Goal: Task Accomplishment & Management: Complete application form

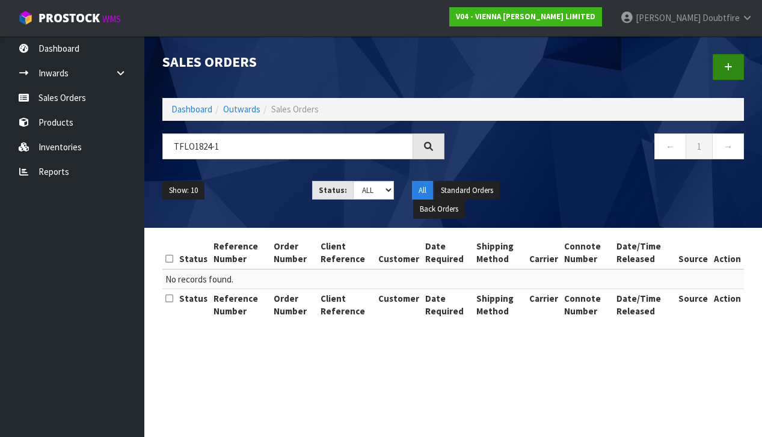
type input "TFLO1824-1"
click at [729, 72] on link at bounding box center [728, 67] width 31 height 26
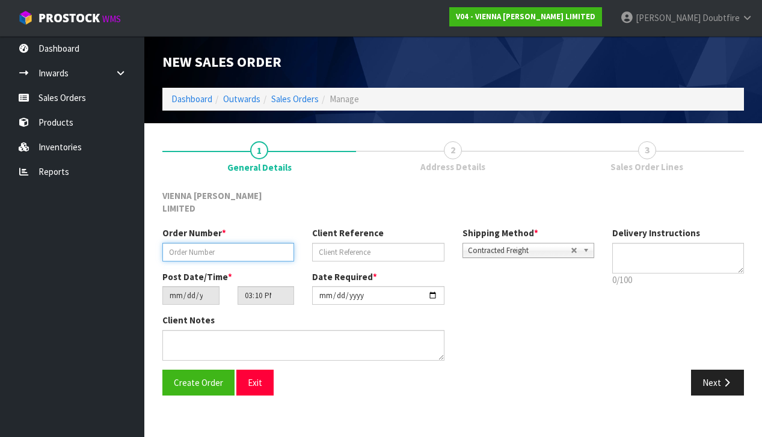
paste input "TFLO1824-1"
type input "TFLO1824-1"
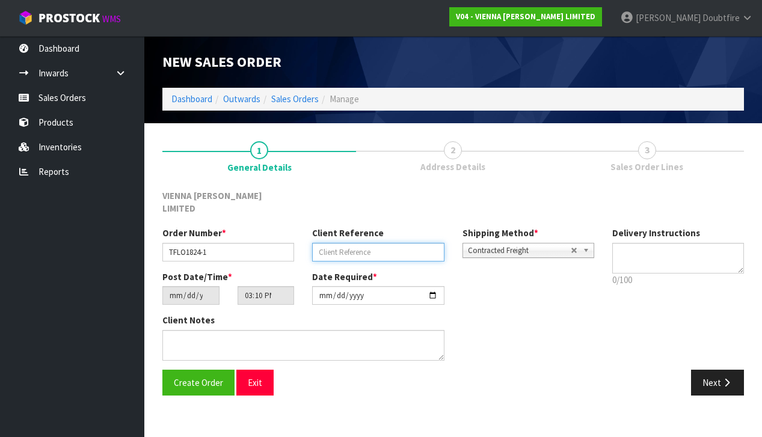
click at [329, 243] on input "text" at bounding box center [378, 252] width 132 height 19
type input "TIMBER FLOOR SOLUTIONS GLUE"
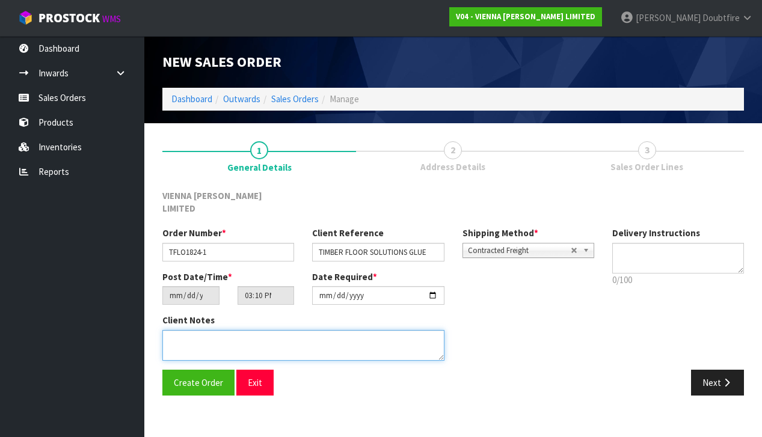
click at [201, 330] on textarea at bounding box center [303, 345] width 282 height 31
type textarea "PALLET OF GLUE"
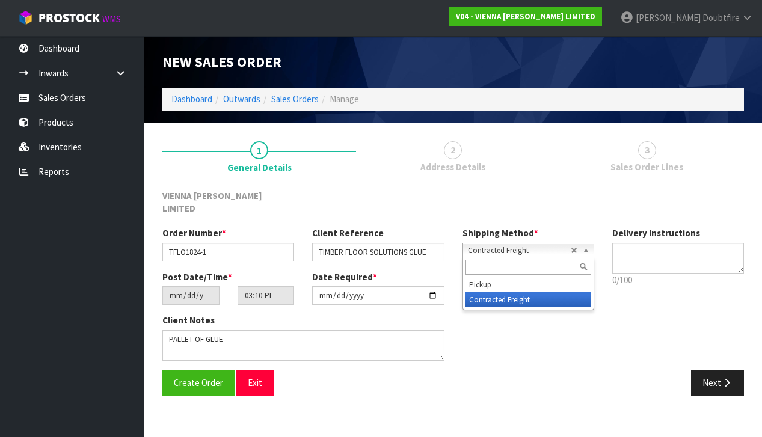
click at [493, 244] on span "Contracted Freight" at bounding box center [519, 251] width 103 height 14
click at [485, 292] on li "Contracted Freight" at bounding box center [528, 299] width 126 height 15
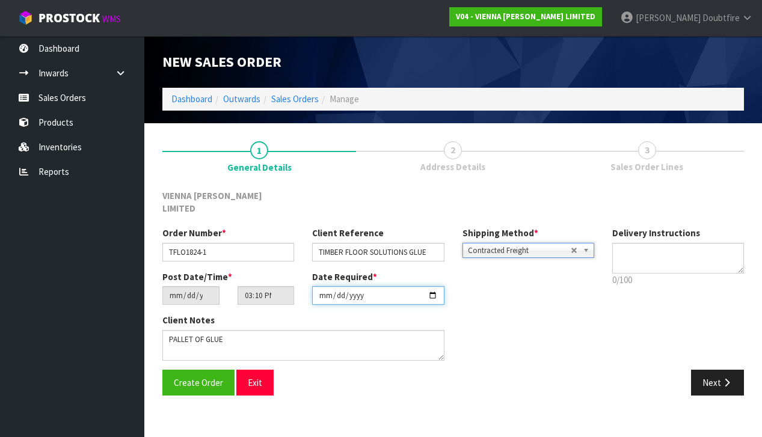
click at [324, 289] on input "[DATE]" at bounding box center [378, 295] width 132 height 19
type input "[DATE]"
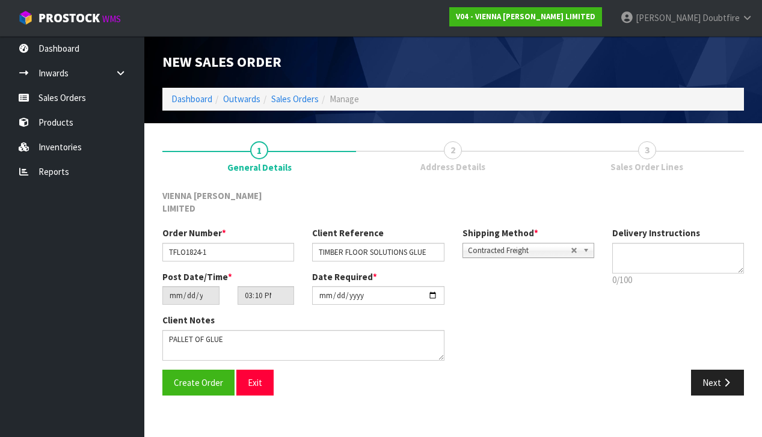
drag, startPoint x: 304, startPoint y: 372, endPoint x: 295, endPoint y: 369, distance: 9.2
click at [303, 372] on div "Create Order Exit" at bounding box center [303, 383] width 300 height 26
click at [183, 377] on span "Create Order" at bounding box center [198, 382] width 49 height 11
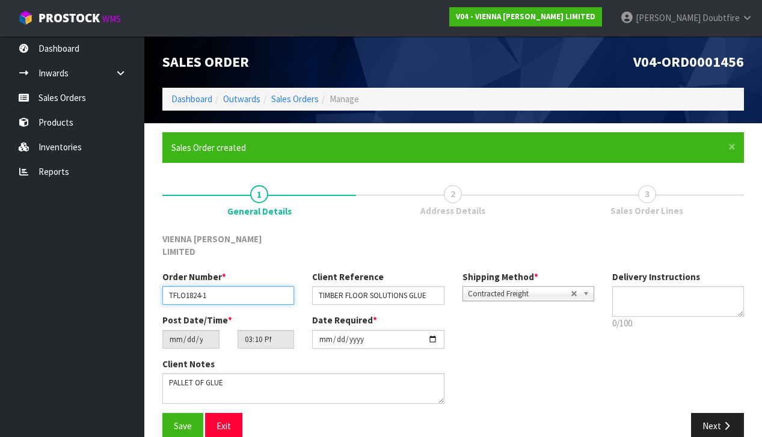
click at [227, 286] on input "TFLO1824-1" at bounding box center [228, 295] width 132 height 19
type input "TFLO1824-1"
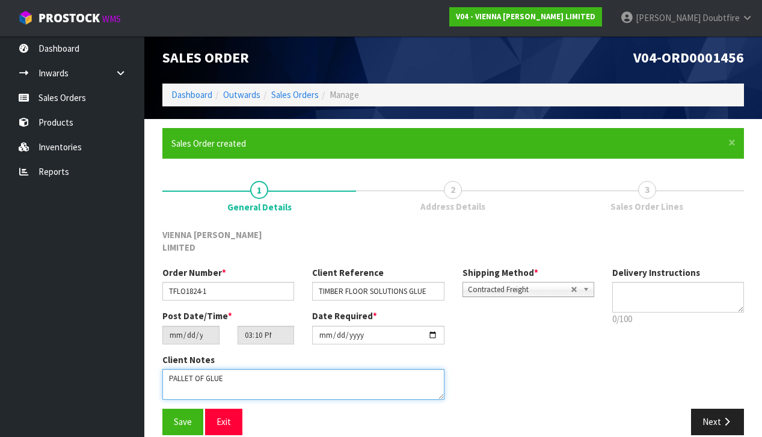
click at [254, 369] on textarea at bounding box center [303, 384] width 282 height 31
type textarea "PALLET OF GLUE"
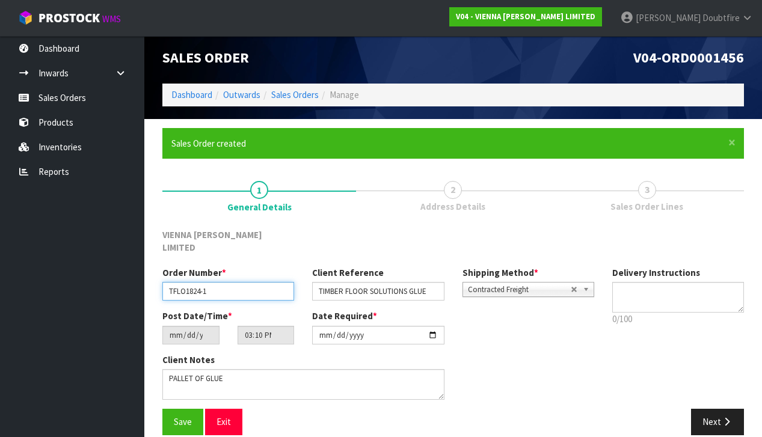
click at [223, 282] on input "TFLO1824-1" at bounding box center [228, 291] width 132 height 19
click at [185, 416] on span "Save" at bounding box center [183, 421] width 18 height 11
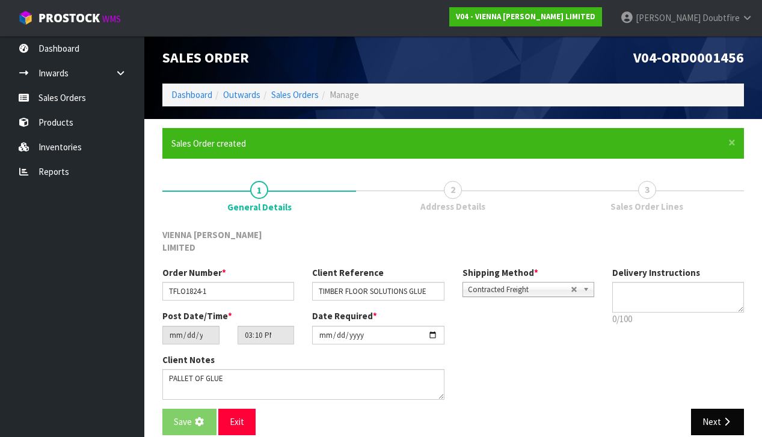
scroll to position [0, 0]
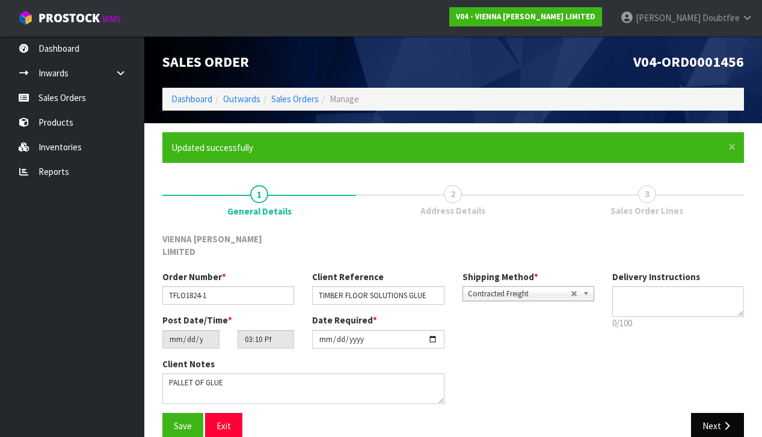
click at [715, 413] on button "Next" at bounding box center [717, 426] width 53 height 26
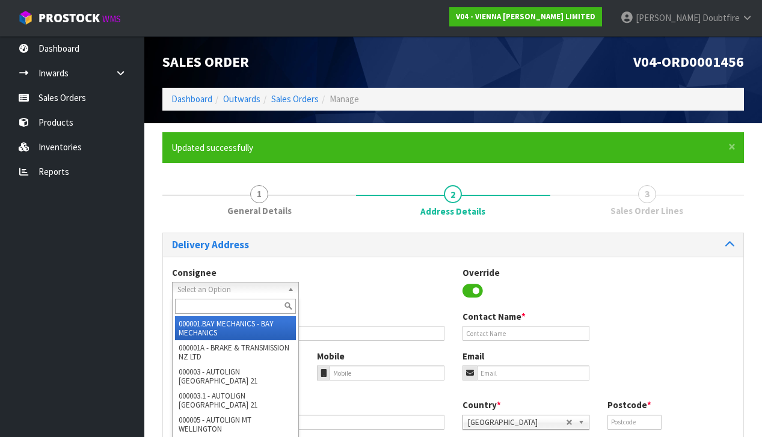
click at [192, 286] on span "Select an Option" at bounding box center [229, 290] width 105 height 14
click at [376, 292] on div "Consignee 000001.BAY MECHANICS - BAY MECHANICS 000001A - BRAKE & TRANSMISSION N…" at bounding box center [453, 288] width 580 height 44
click at [221, 286] on span "Select an Option" at bounding box center [229, 290] width 105 height 14
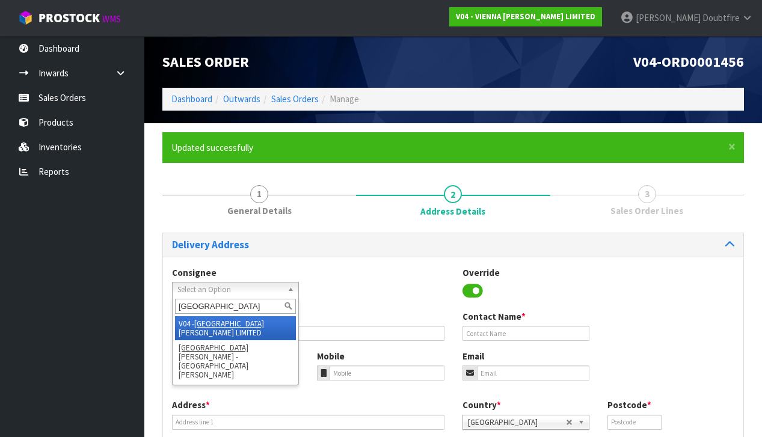
type input "[GEOGRAPHIC_DATA]"
click at [214, 323] on em "[GEOGRAPHIC_DATA]" at bounding box center [229, 324] width 70 height 10
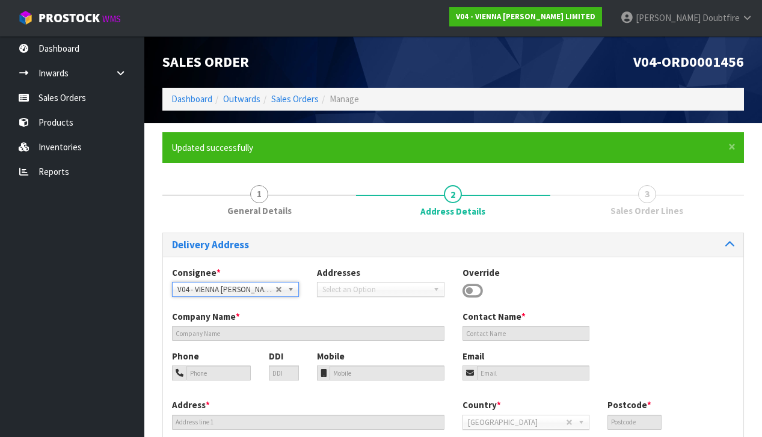
type input "VIENNA [PERSON_NAME] LIMITED"
type input "[PERSON_NAME]"
type input "[PHONE_NUMBER]"
type input "[PERSON_NAME][EMAIL_ADDRESS][DOMAIN_NAME]"
type input "2 ROXBURGH ST"
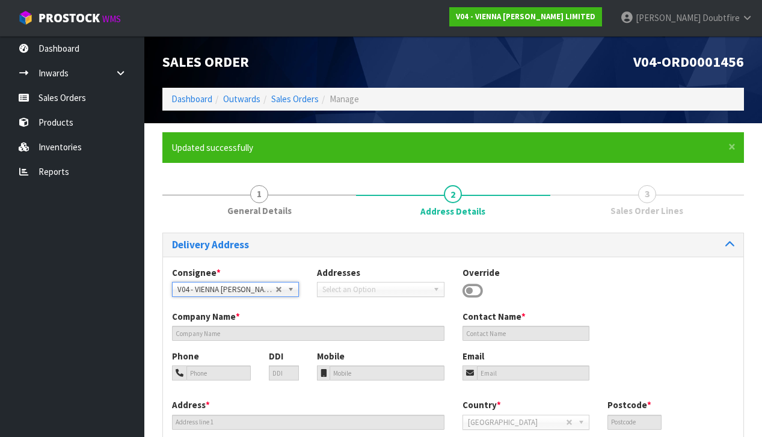
type input "1023"
type input "[GEOGRAPHIC_DATA]"
type input "NEWMARKET"
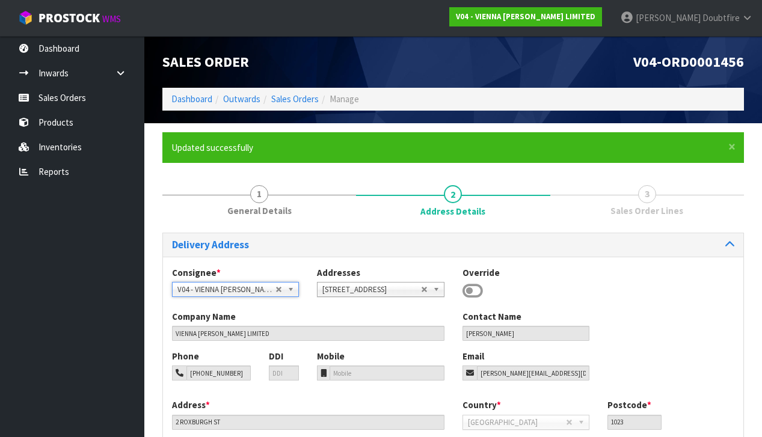
click at [478, 290] on icon at bounding box center [472, 291] width 20 height 18
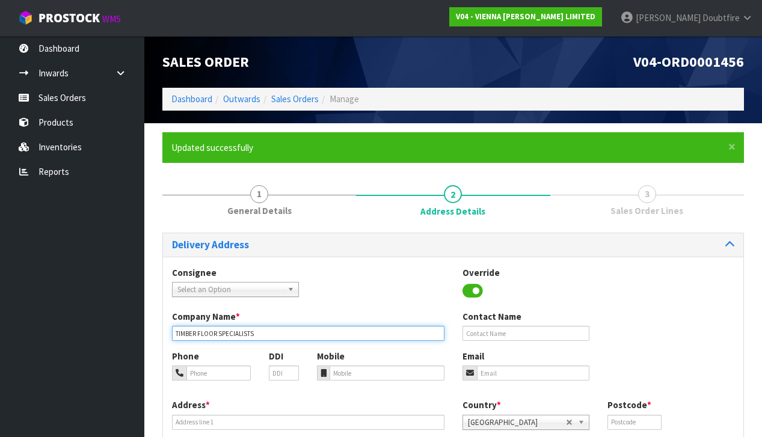
type input "TIMBER FLOOR SPECIALISTS"
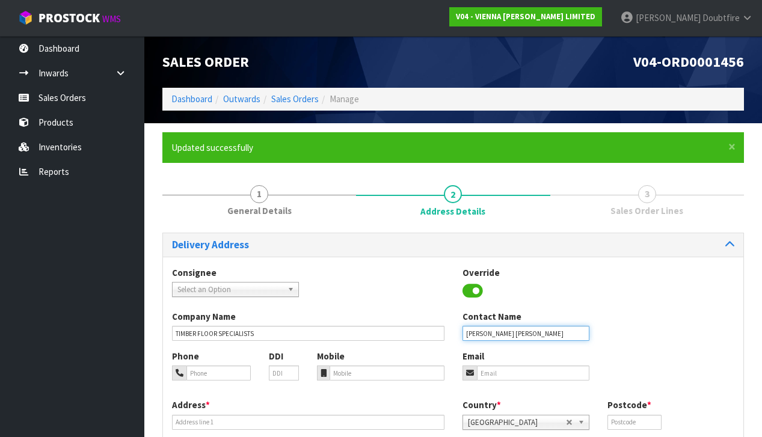
type input "[PERSON_NAME]"
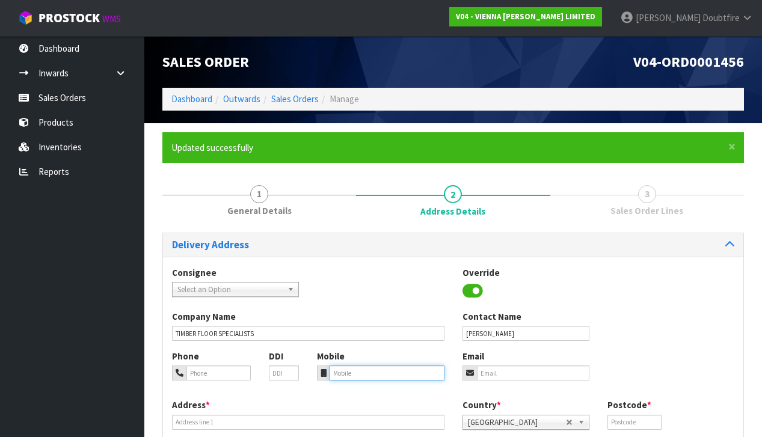
click at [362, 375] on input "tel" at bounding box center [387, 373] width 114 height 15
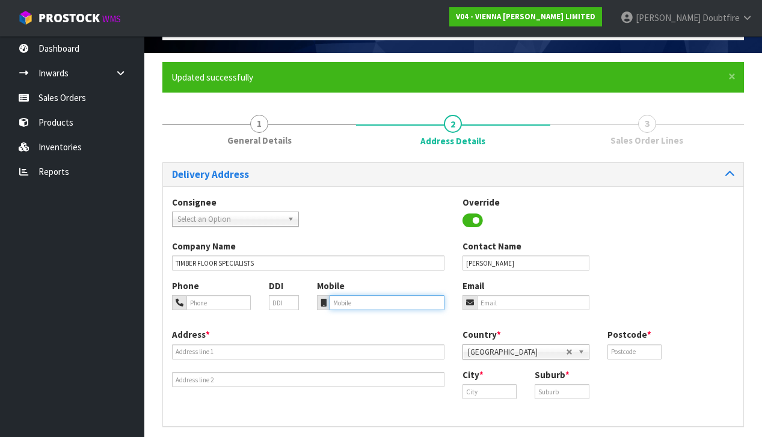
scroll to position [75, 0]
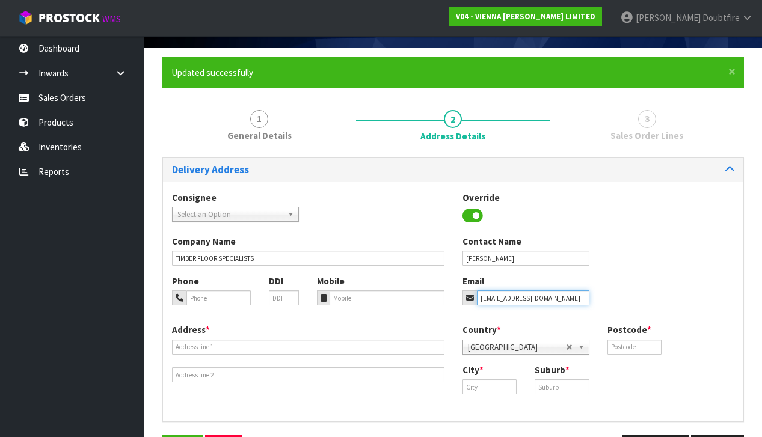
type input "[EMAIL_ADDRESS][DOMAIN_NAME]"
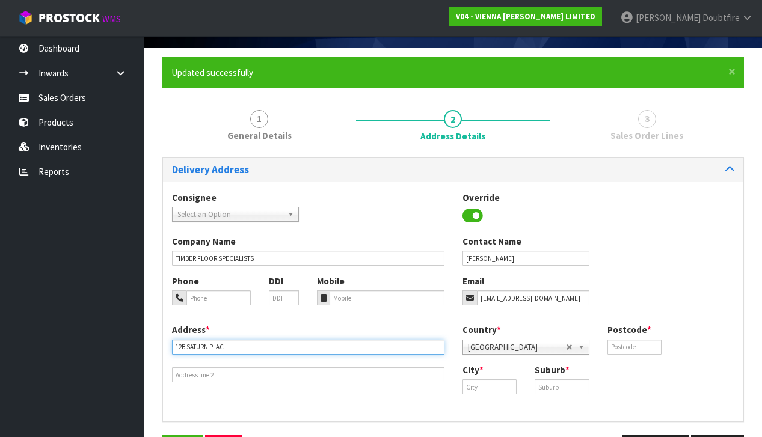
type input "[STREET_ADDRESS]"
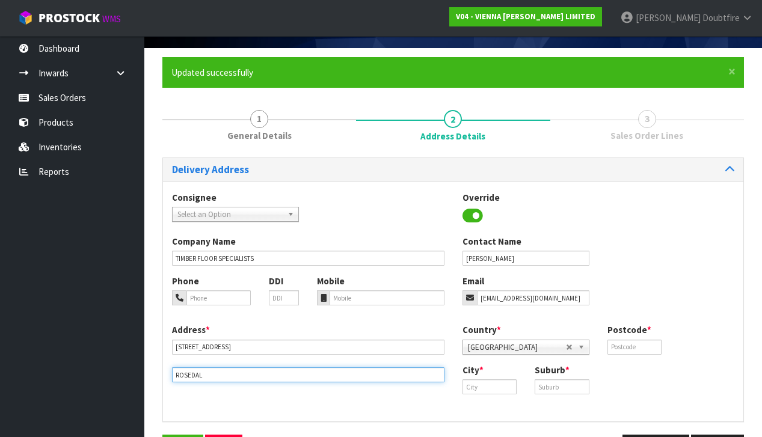
type input "ROSEDALE"
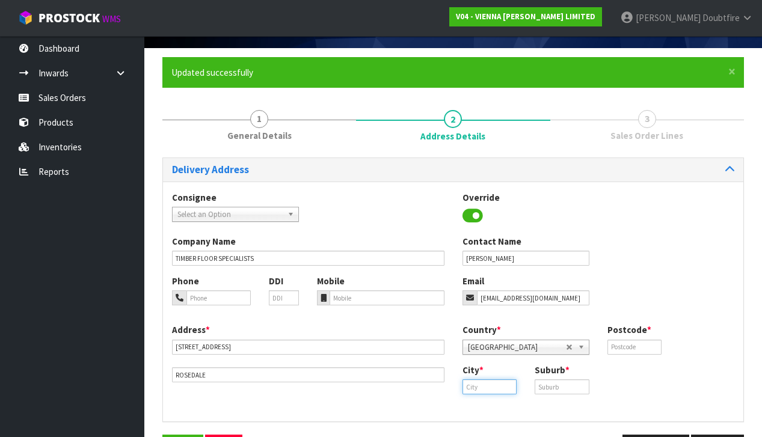
click at [484, 384] on input "text" at bounding box center [489, 386] width 55 height 15
click at [490, 408] on link "Au ckland" at bounding box center [510, 404] width 95 height 16
type input "[GEOGRAPHIC_DATA]"
click at [556, 385] on input "text" at bounding box center [562, 386] width 55 height 15
type input "ROSEDALE"
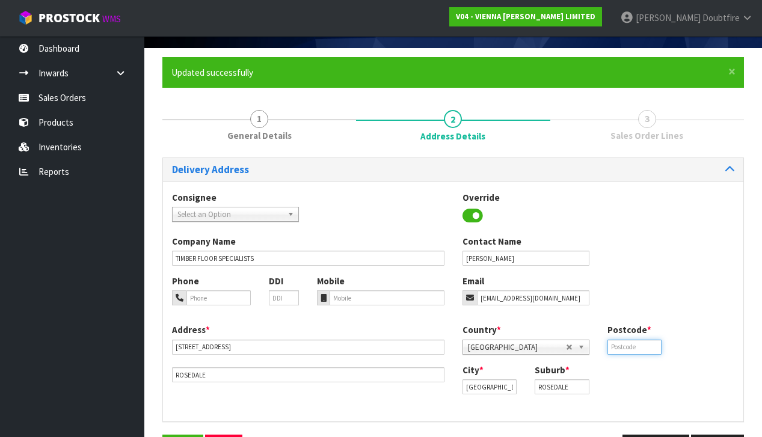
click at [628, 345] on input "text" at bounding box center [634, 347] width 55 height 15
type input "0632"
click at [355, 296] on input "tel" at bounding box center [387, 297] width 114 height 15
paste input "021517035"
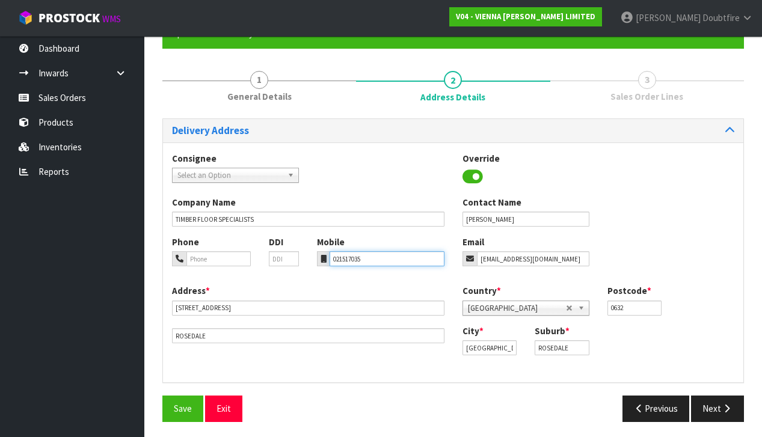
scroll to position [114, 0]
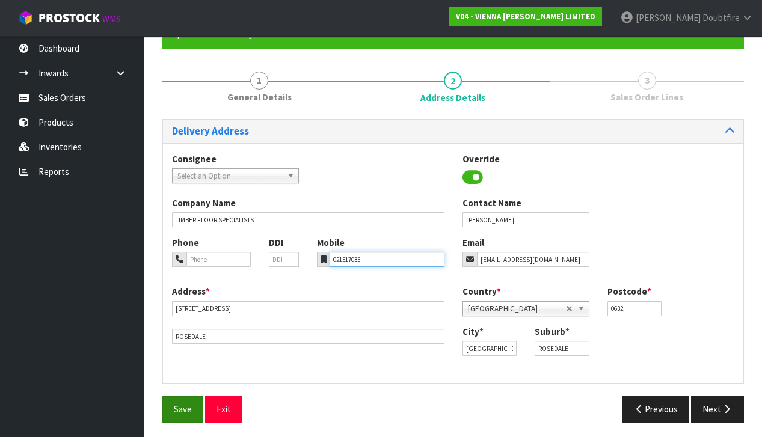
type input "021517035"
click at [179, 406] on span "Save" at bounding box center [183, 409] width 18 height 11
click at [726, 407] on icon "button" at bounding box center [726, 409] width 11 height 9
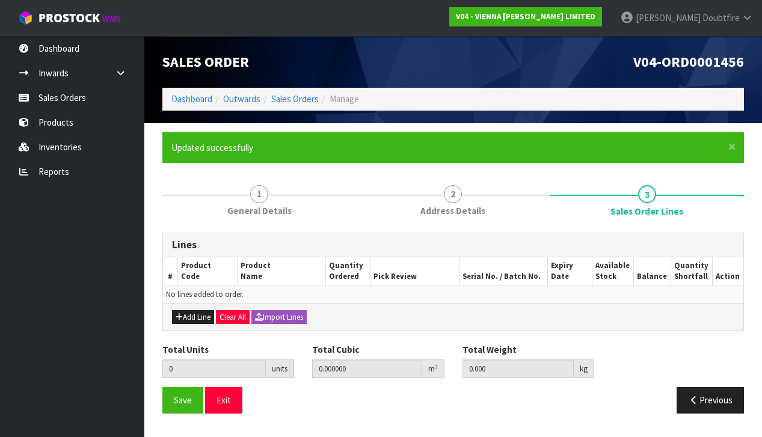
drag, startPoint x: 192, startPoint y: 313, endPoint x: 194, endPoint y: 306, distance: 8.0
click at [192, 313] on button "Add Line" at bounding box center [193, 317] width 42 height 14
type input "0"
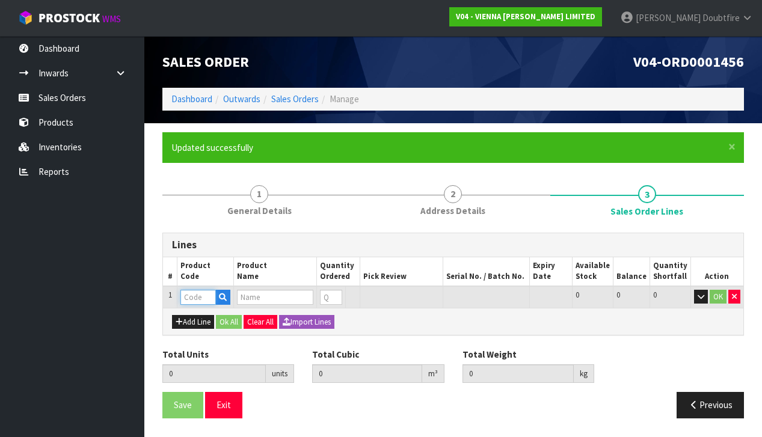
click at [199, 293] on input "text" at bounding box center [197, 297] width 35 height 15
type input "PARA"
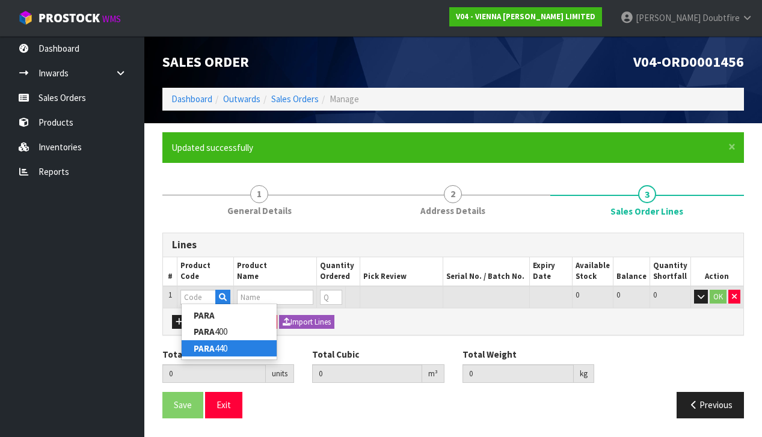
click at [226, 343] on link "PARA 440" at bounding box center [229, 348] width 95 height 16
type input "PARA 440"
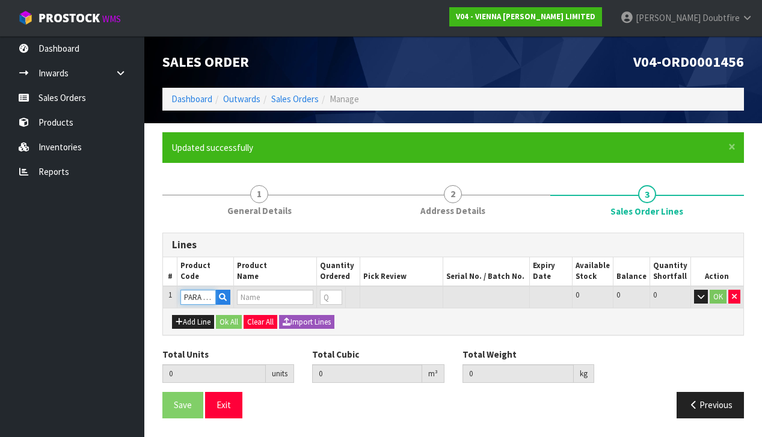
type input "0.000000"
type input "0.000"
type input "PARABOND 440"
type input "1"
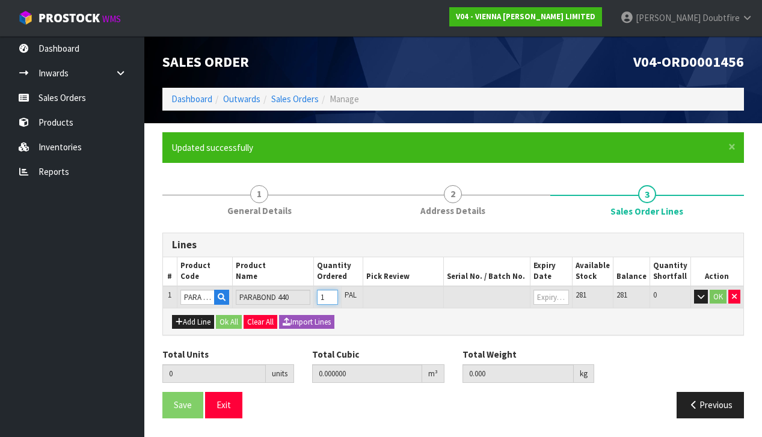
type input "0.0207"
type input "15.8"
click at [338, 293] on input "1" at bounding box center [327, 297] width 21 height 15
type input "0"
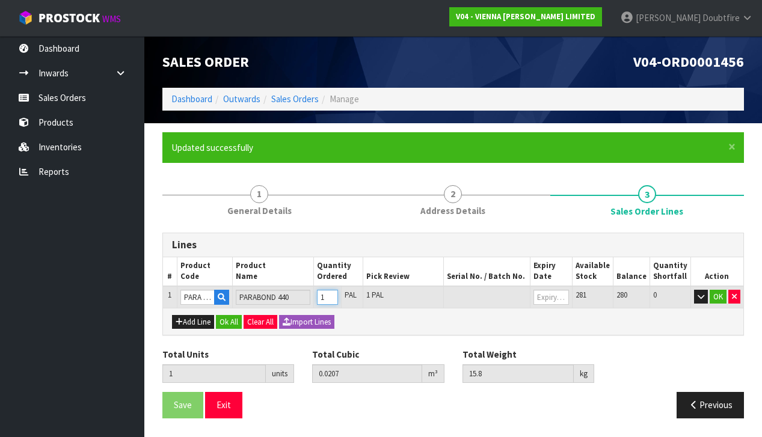
type input "0"
type input "3"
type input "0.0621"
type input "47.4"
type input "3"
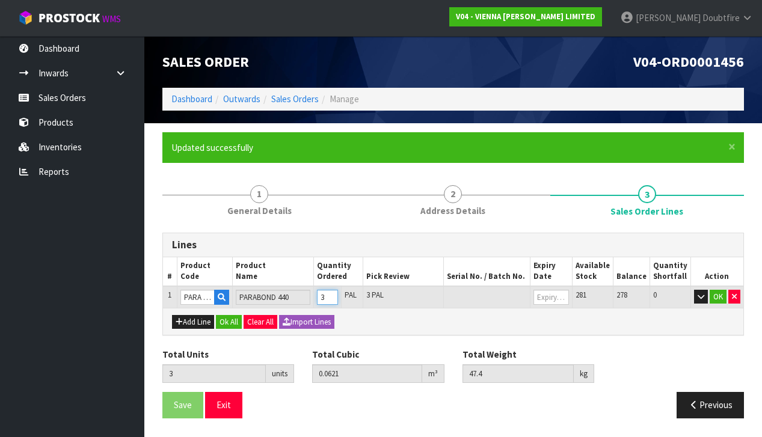
type input "35"
type input "0.859062"
type input "581.4"
type input "35"
click at [723, 295] on button "OK" at bounding box center [718, 297] width 17 height 14
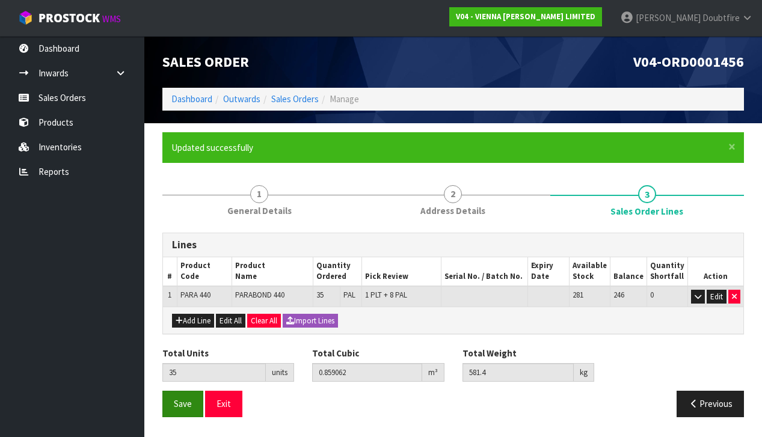
click at [180, 403] on span "Save" at bounding box center [183, 403] width 18 height 11
click at [184, 405] on span "Save" at bounding box center [183, 403] width 18 height 11
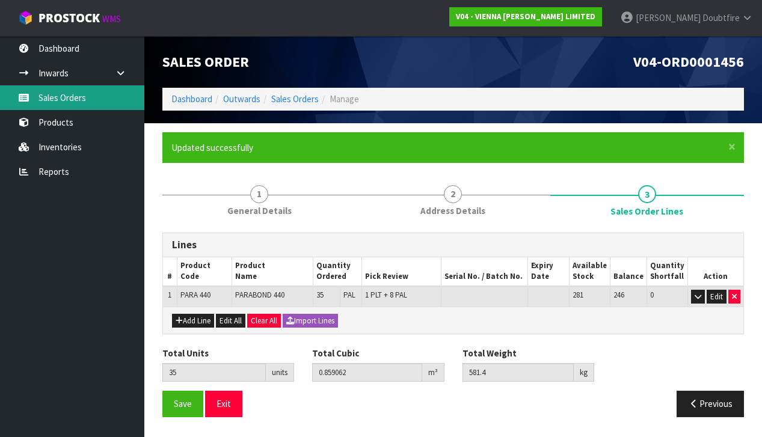
click at [54, 101] on link "Sales Orders" at bounding box center [72, 97] width 144 height 25
